Goal: Information Seeking & Learning: Learn about a topic

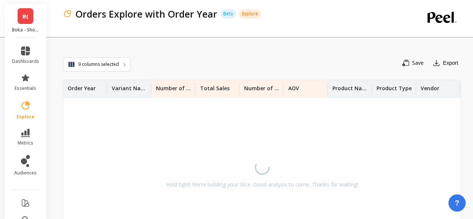
click at [28, 16] on link "B(" at bounding box center [26, 16] width 16 height 16
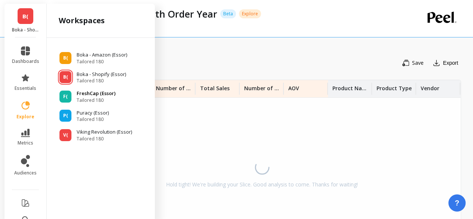
click at [97, 100] on span "Tailored 180" at bounding box center [96, 100] width 39 height 6
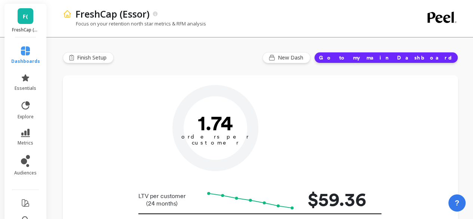
type input "Champions"
type input "17295"
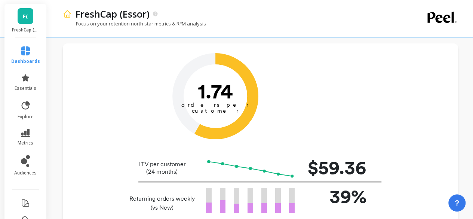
scroll to position [75, 0]
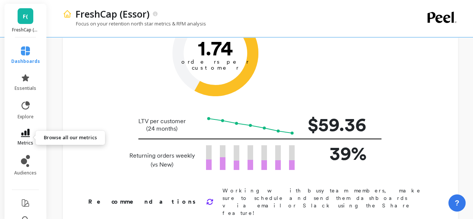
click at [22, 136] on icon at bounding box center [25, 133] width 9 height 8
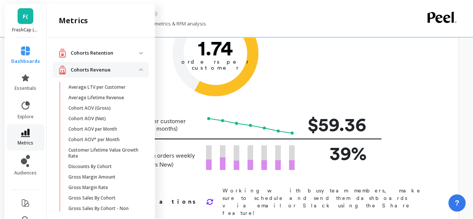
scroll to position [112, 0]
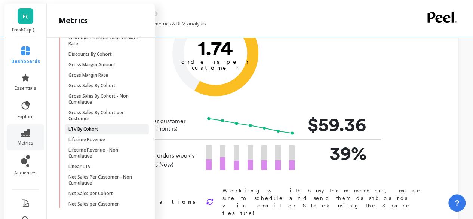
click at [106, 133] on link "LTV By Cohort" at bounding box center [107, 129] width 84 height 10
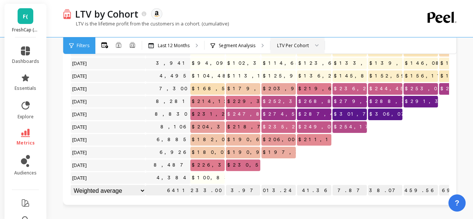
click at [306, 44] on div "LTV Per Cohort" at bounding box center [293, 45] width 32 height 7
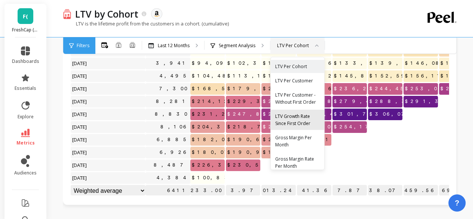
scroll to position [13, 0]
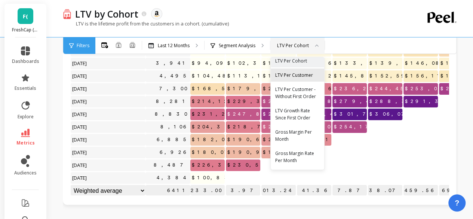
click at [292, 71] on div "LTV Per Customer" at bounding box center [297, 74] width 44 height 7
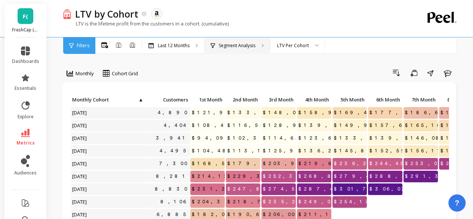
click at [227, 49] on div "Segment Analysis" at bounding box center [236, 45] width 65 height 16
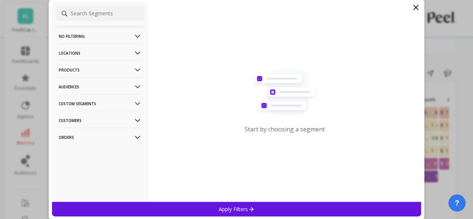
click at [99, 100] on p "Custom Segments" at bounding box center [100, 103] width 83 height 19
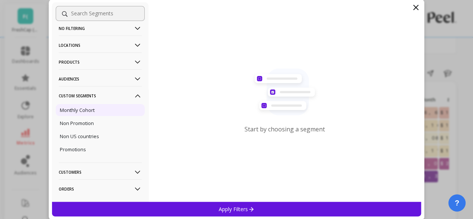
scroll to position [22, 0]
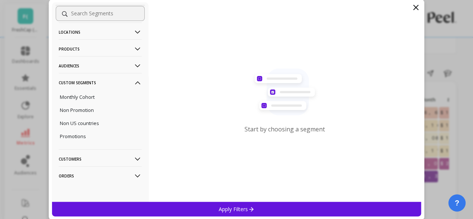
click at [83, 158] on p "Customers" at bounding box center [100, 158] width 83 height 19
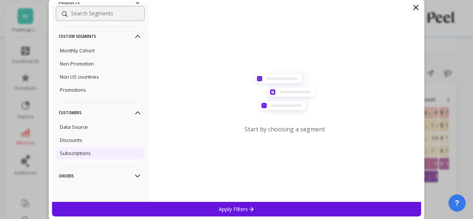
click at [90, 152] on div "Subscriptions" at bounding box center [100, 153] width 89 height 12
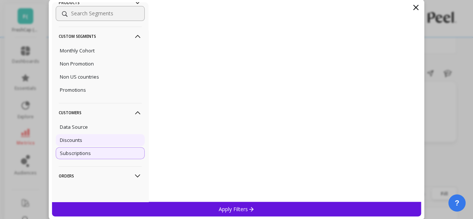
click at [95, 138] on div "Discounts" at bounding box center [100, 140] width 89 height 12
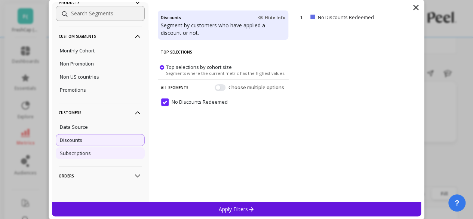
click at [89, 154] on p "Subscriptions" at bounding box center [75, 152] width 31 height 7
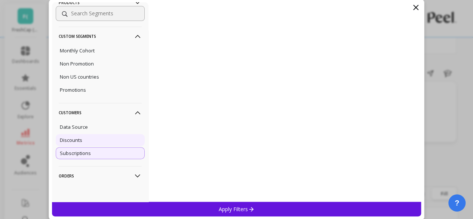
click at [89, 141] on div "Discounts" at bounding box center [100, 140] width 89 height 12
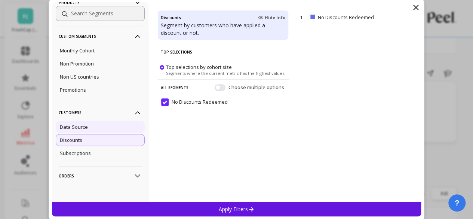
click at [100, 127] on div "Data Source" at bounding box center [100, 127] width 89 height 12
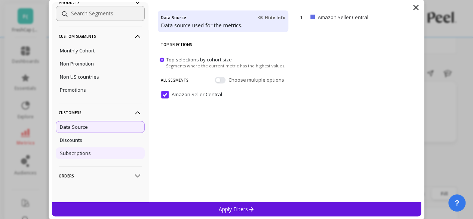
click at [90, 153] on div "Subscriptions" at bounding box center [100, 153] width 89 height 12
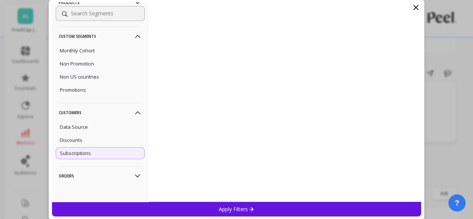
click at [88, 174] on p "Orders" at bounding box center [100, 175] width 83 height 19
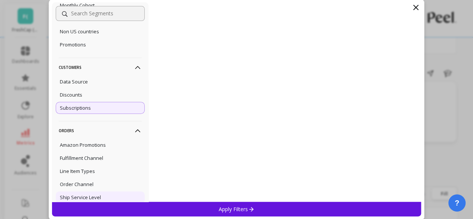
scroll to position [142, 0]
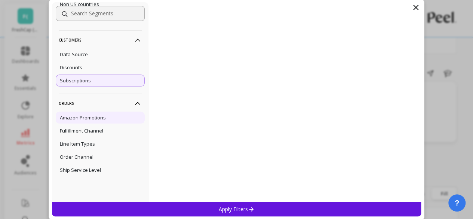
click at [94, 115] on p "Amazon Promotions" at bounding box center [83, 117] width 46 height 7
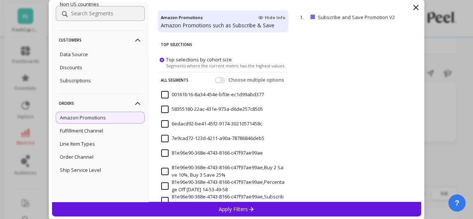
click at [241, 205] on p "Apply Filters" at bounding box center [236, 208] width 35 height 7
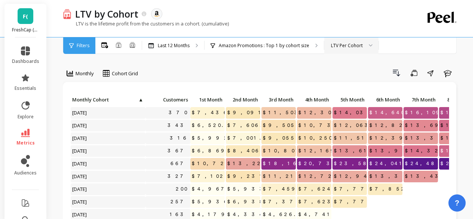
click at [337, 45] on div "LTV Per Cohort" at bounding box center [347, 45] width 32 height 7
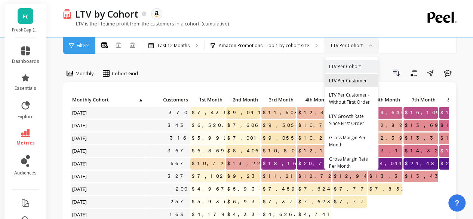
click at [340, 80] on div "LTV Per Customer" at bounding box center [351, 80] width 44 height 7
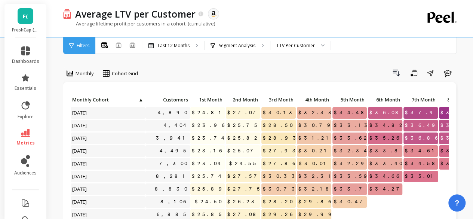
click at [21, 132] on icon at bounding box center [25, 133] width 9 height 8
click at [24, 131] on icon at bounding box center [25, 133] width 9 height 8
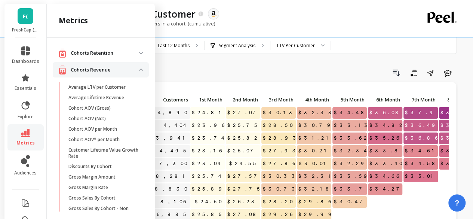
click at [113, 67] on p "Cohorts Revenue" at bounding box center [105, 69] width 68 height 7
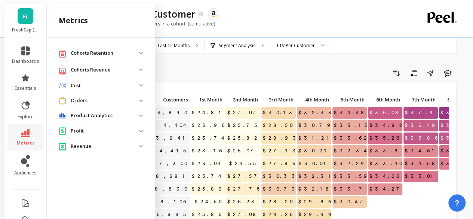
click at [114, 56] on p "Cohorts Retention" at bounding box center [105, 52] width 68 height 7
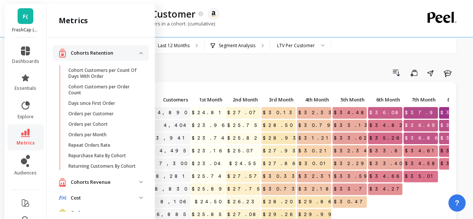
click at [109, 51] on p "Cohorts Retention" at bounding box center [105, 52] width 68 height 7
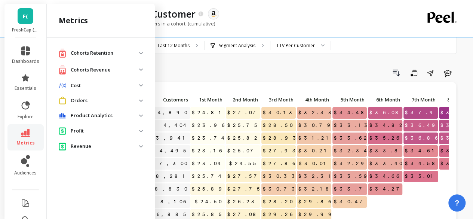
click at [98, 70] on p "Cohorts Revenue" at bounding box center [105, 69] width 68 height 7
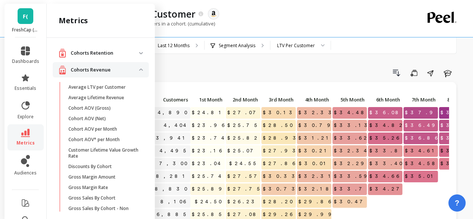
click at [98, 70] on p "Cohorts Revenue" at bounding box center [105, 69] width 68 height 7
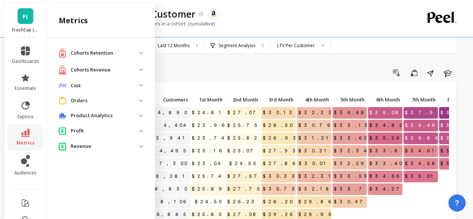
click at [90, 117] on p "Product Analytics" at bounding box center [105, 115] width 68 height 7
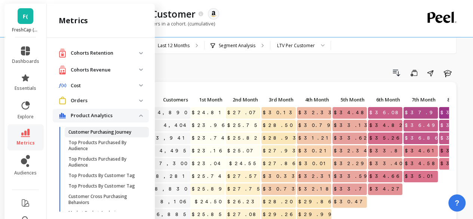
click at [107, 133] on p "Customer Purchasing Journey" at bounding box center [99, 132] width 63 height 6
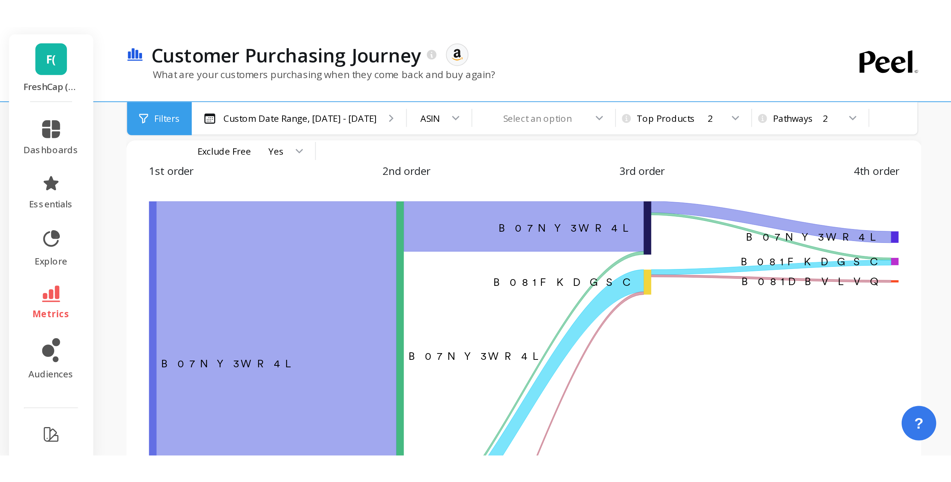
scroll to position [37, 0]
